Goal: Information Seeking & Learning: Learn about a topic

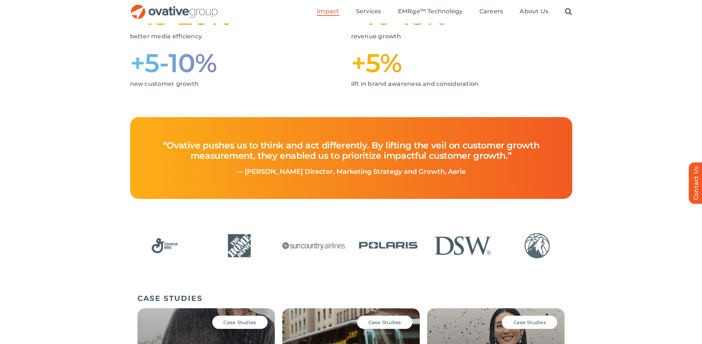
scroll to position [237, 0]
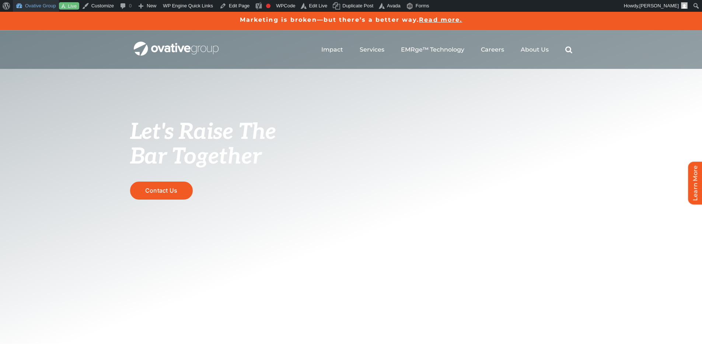
click at [40, 6] on link "Ovative Group" at bounding box center [36, 6] width 46 height 12
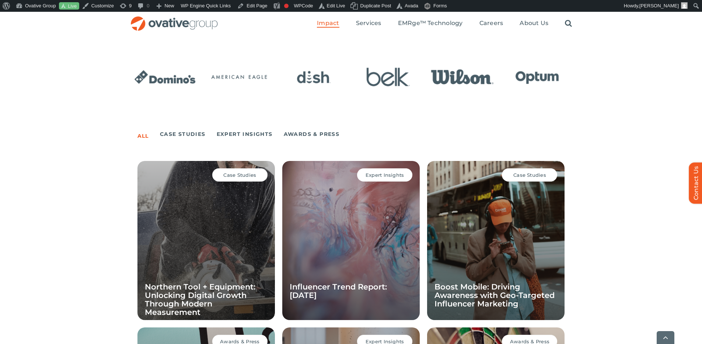
scroll to position [441, 0]
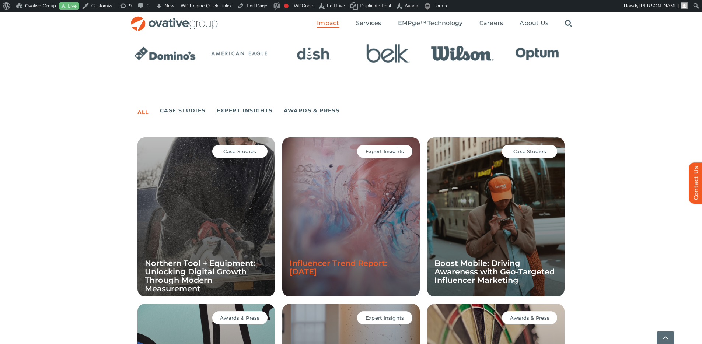
click at [331, 263] on link "Influencer Trend Report: [DATE]" at bounding box center [337, 268] width 97 height 18
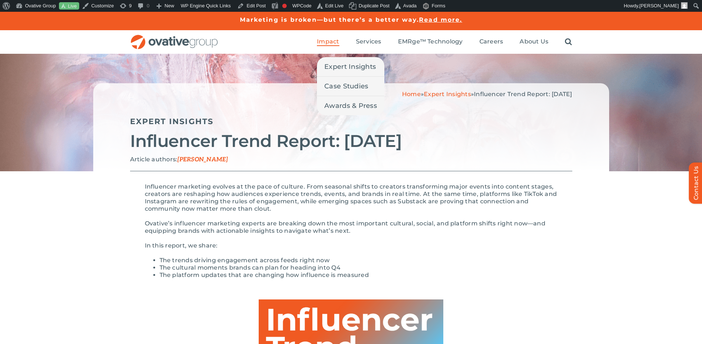
drag, startPoint x: 324, startPoint y: 42, endPoint x: 337, endPoint y: 53, distance: 17.2
click at [324, 41] on span "Impact" at bounding box center [328, 41] width 22 height 7
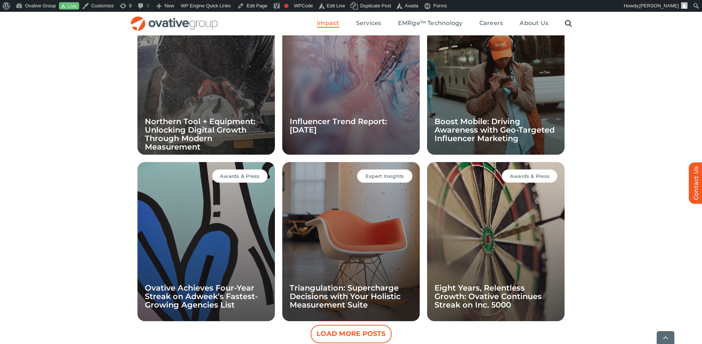
scroll to position [589, 0]
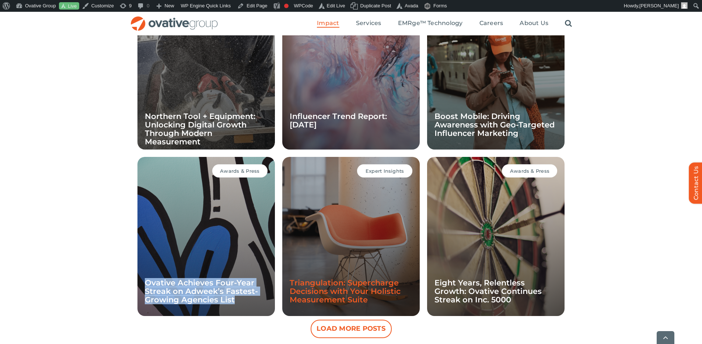
click at [362, 281] on link "Triangulation: Supercharge Decisions with Your Holistic Measurement Suite" at bounding box center [344, 291] width 111 height 26
